Goal: Find specific page/section: Find specific page/section

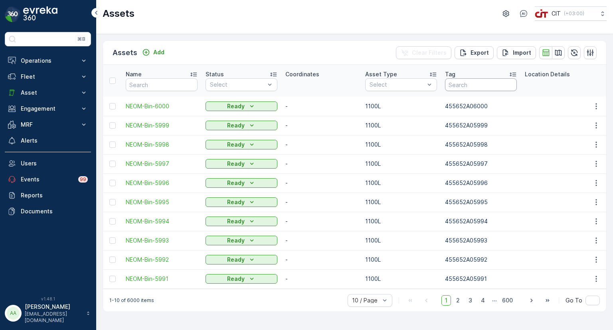
click at [479, 87] on input "text" at bounding box center [481, 84] width 72 height 13
paste input "0144"
type input "00144"
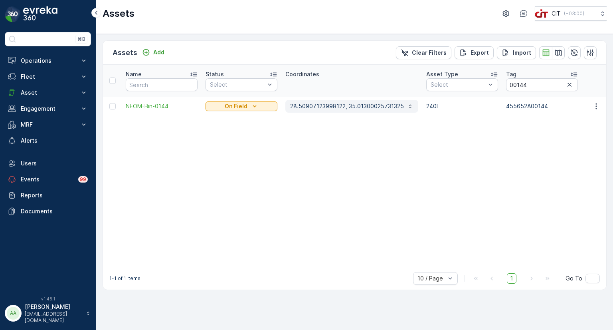
click at [296, 107] on p "28.50907123998122, 35.01300025731325" at bounding box center [347, 106] width 114 height 8
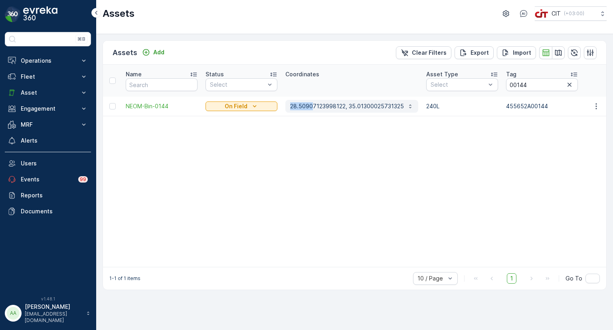
drag, startPoint x: 284, startPoint y: 110, endPoint x: 312, endPoint y: 112, distance: 28.0
click at [312, 112] on td "28.50907123998122, 35.01300025731325" at bounding box center [351, 106] width 141 height 19
copy p "28.5090"
drag, startPoint x: 350, startPoint y: 109, endPoint x: 354, endPoint y: 112, distance: 5.8
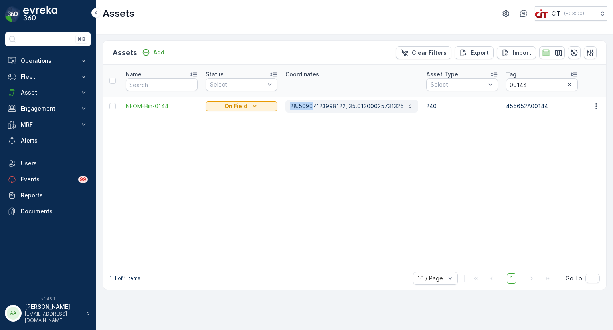
click at [354, 112] on button "28.50907123998122, 35.01300025731325" at bounding box center [351, 106] width 133 height 13
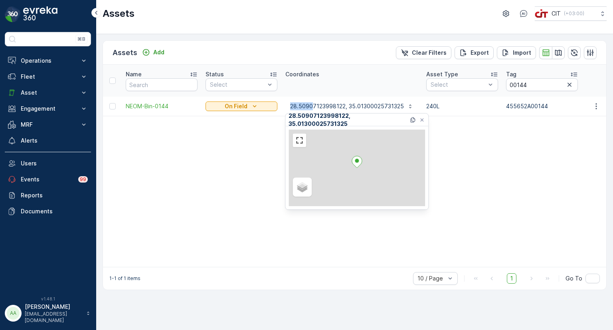
click at [352, 130] on div "Satellite Roadmap Terrain Hybrid Leaflet" at bounding box center [356, 167] width 136 height 77
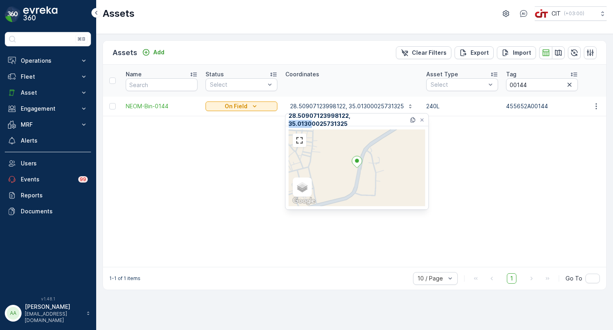
drag, startPoint x: 350, startPoint y: 120, endPoint x: 371, endPoint y: 122, distance: 21.2
click at [371, 122] on p "28.50907123998122, 35.01300025731325" at bounding box center [348, 120] width 120 height 16
copy p "35.0130"
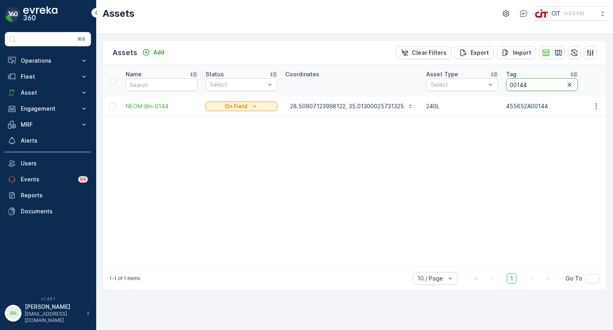
drag, startPoint x: 529, startPoint y: 87, endPoint x: 512, endPoint y: 92, distance: 17.0
click at [512, 92] on th "Tag 00144" at bounding box center [542, 81] width 80 height 32
paste input "922"
type input "00922"
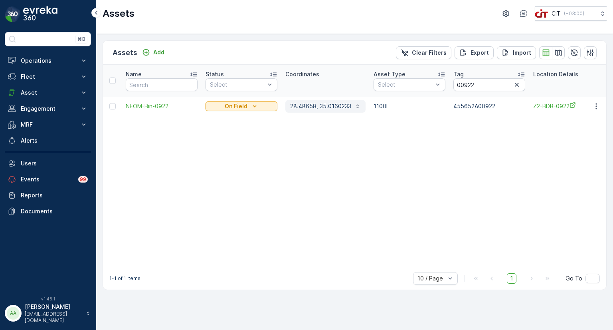
click at [313, 105] on p "28.48658, 35.0160233" at bounding box center [320, 106] width 61 height 8
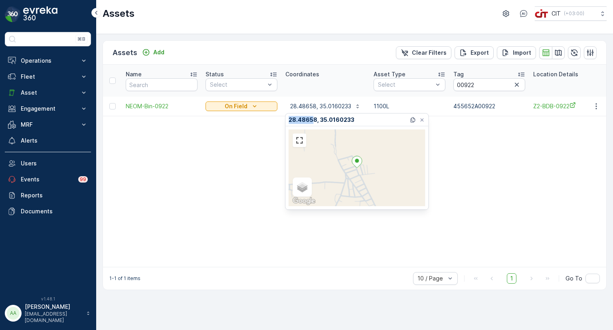
drag, startPoint x: 287, startPoint y: 122, endPoint x: 311, endPoint y: 120, distance: 24.0
click at [311, 120] on div "28.48658, 35.0160233" at bounding box center [356, 119] width 143 height 13
copy p "28.4865"
click at [353, 121] on div "28.48658, 35.0160233" at bounding box center [357, 119] width 138 height 12
drag, startPoint x: 320, startPoint y: 119, endPoint x: 340, endPoint y: 122, distance: 20.3
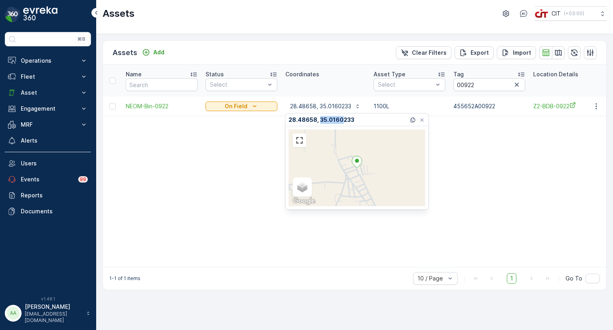
click at [340, 122] on p "28.48658, 35.0160233" at bounding box center [321, 120] width 66 height 8
copy p "35.0160"
